Goal: Complete application form

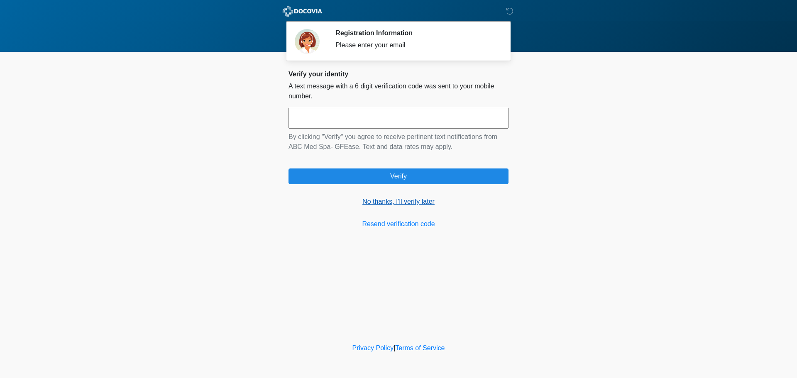
click at [389, 201] on link "No thanks, I'll verify later" at bounding box center [399, 202] width 220 height 10
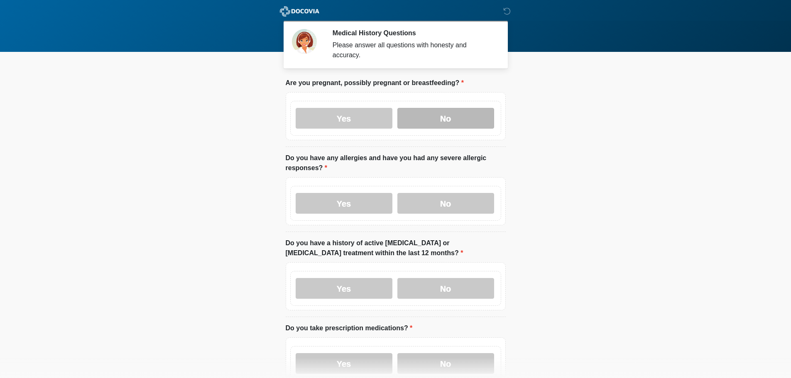
click at [425, 108] on label "No" at bounding box center [445, 118] width 97 height 21
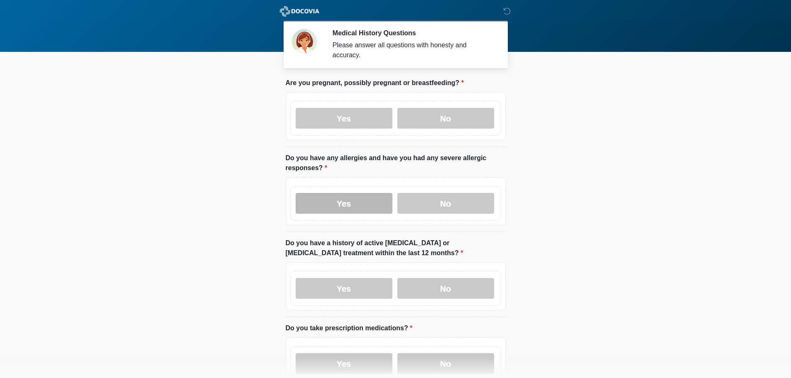
click at [383, 199] on label "Yes" at bounding box center [344, 203] width 97 height 21
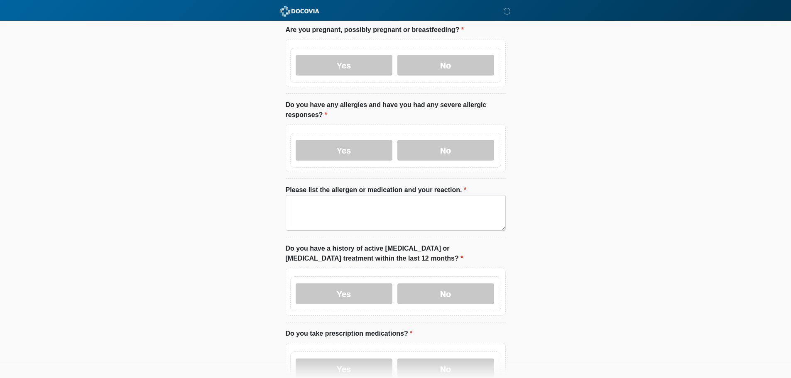
scroll to position [125, 0]
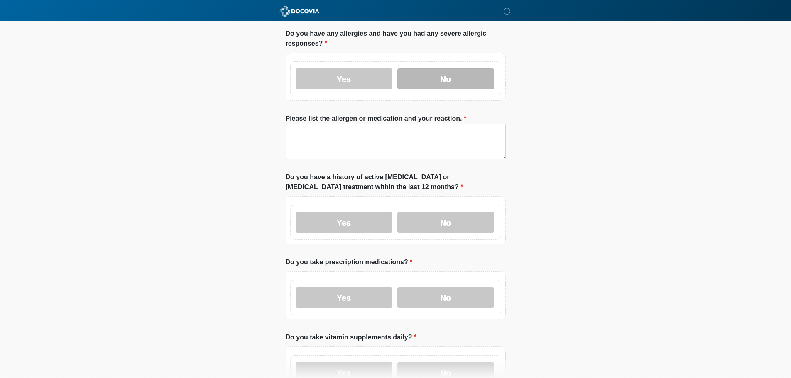
click at [420, 69] on label "No" at bounding box center [445, 79] width 97 height 21
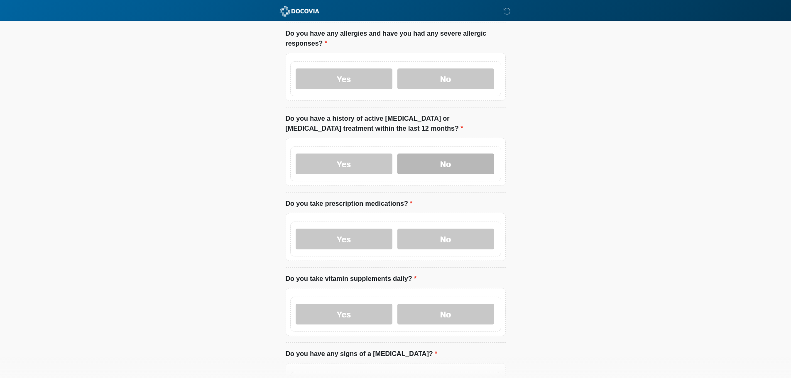
click at [425, 154] on label "No" at bounding box center [445, 164] width 97 height 21
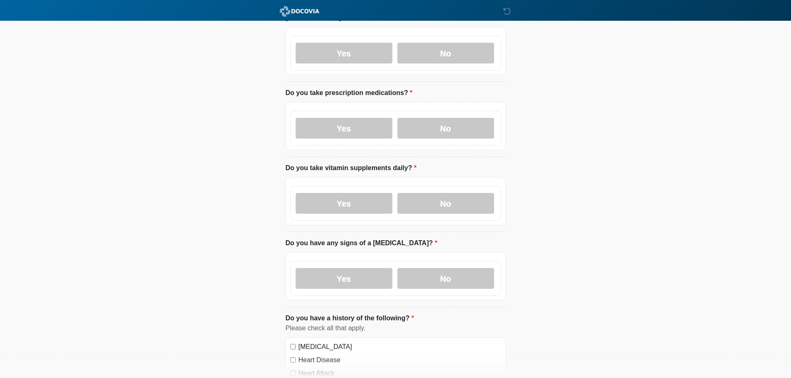
scroll to position [249, 0]
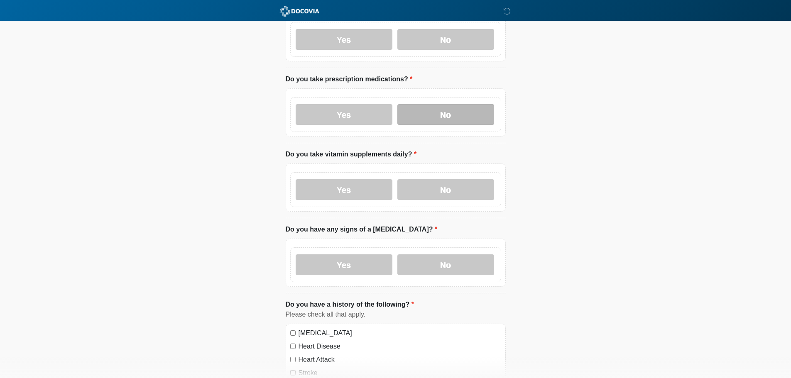
click at [420, 108] on label "No" at bounding box center [445, 114] width 97 height 21
click at [441, 179] on label "No" at bounding box center [445, 189] width 97 height 21
click at [439, 257] on label "No" at bounding box center [445, 265] width 97 height 21
click at [338, 113] on label "Yes" at bounding box center [344, 114] width 97 height 21
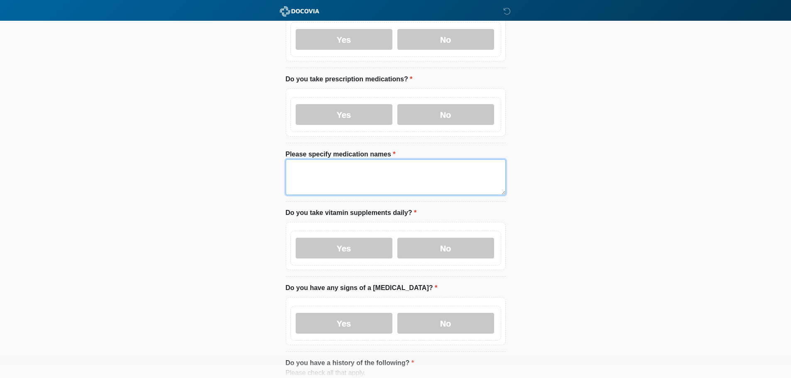
click at [354, 159] on textarea "Please specify medication names" at bounding box center [396, 177] width 220 height 36
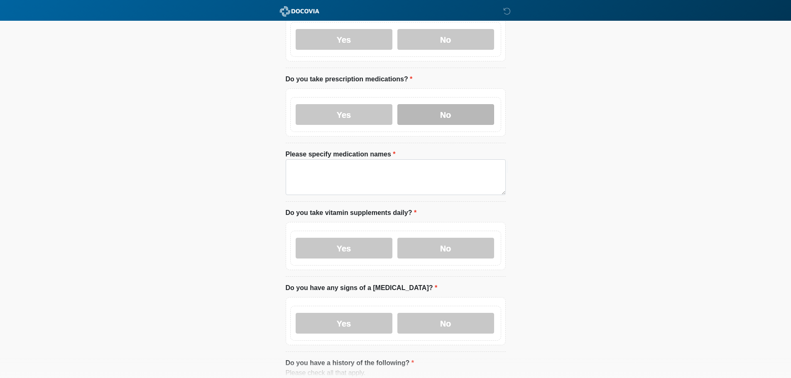
click at [442, 104] on label "No" at bounding box center [445, 114] width 97 height 21
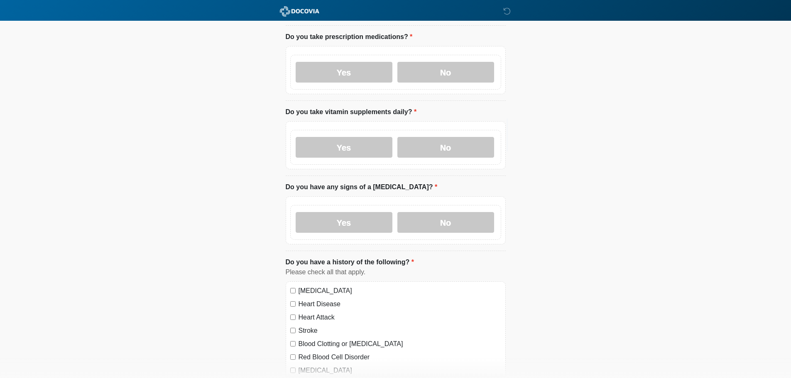
scroll to position [415, 0]
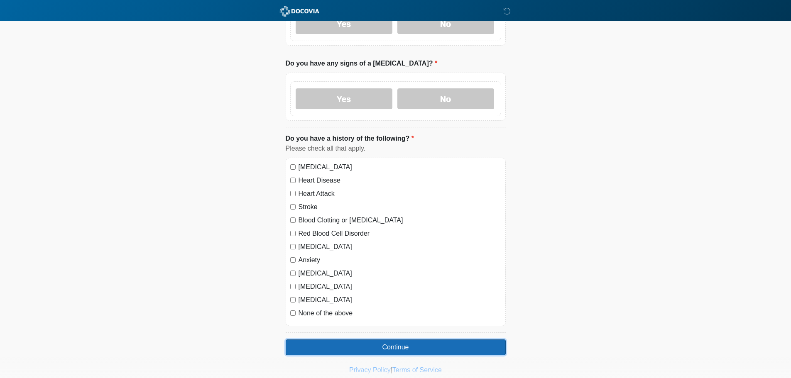
click at [314, 344] on button "Continue" at bounding box center [396, 348] width 220 height 16
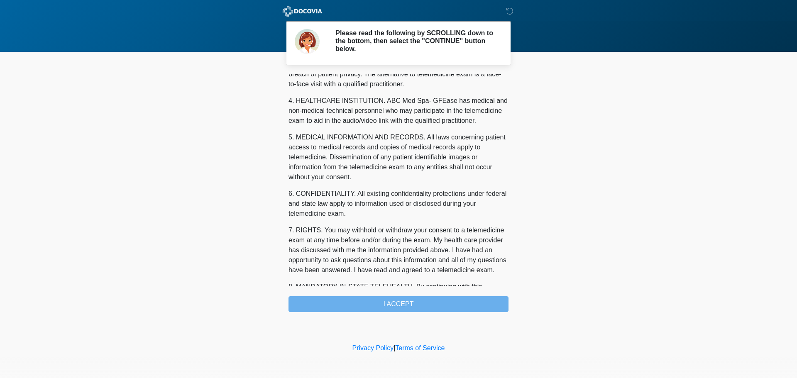
scroll to position [279, 0]
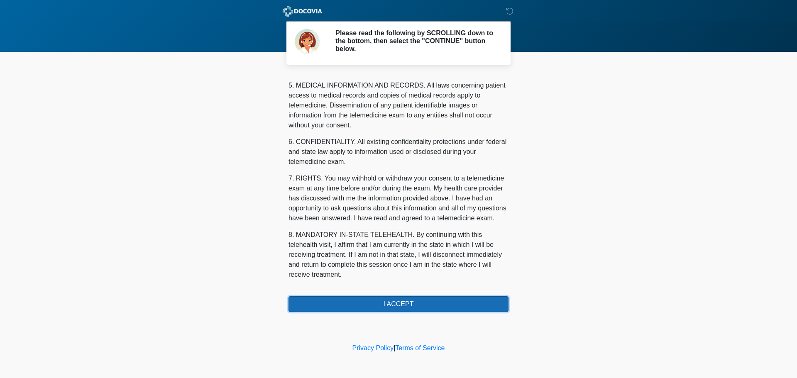
click at [400, 300] on button "I ACCEPT" at bounding box center [399, 305] width 220 height 16
